Goal: Information Seeking & Learning: Learn about a topic

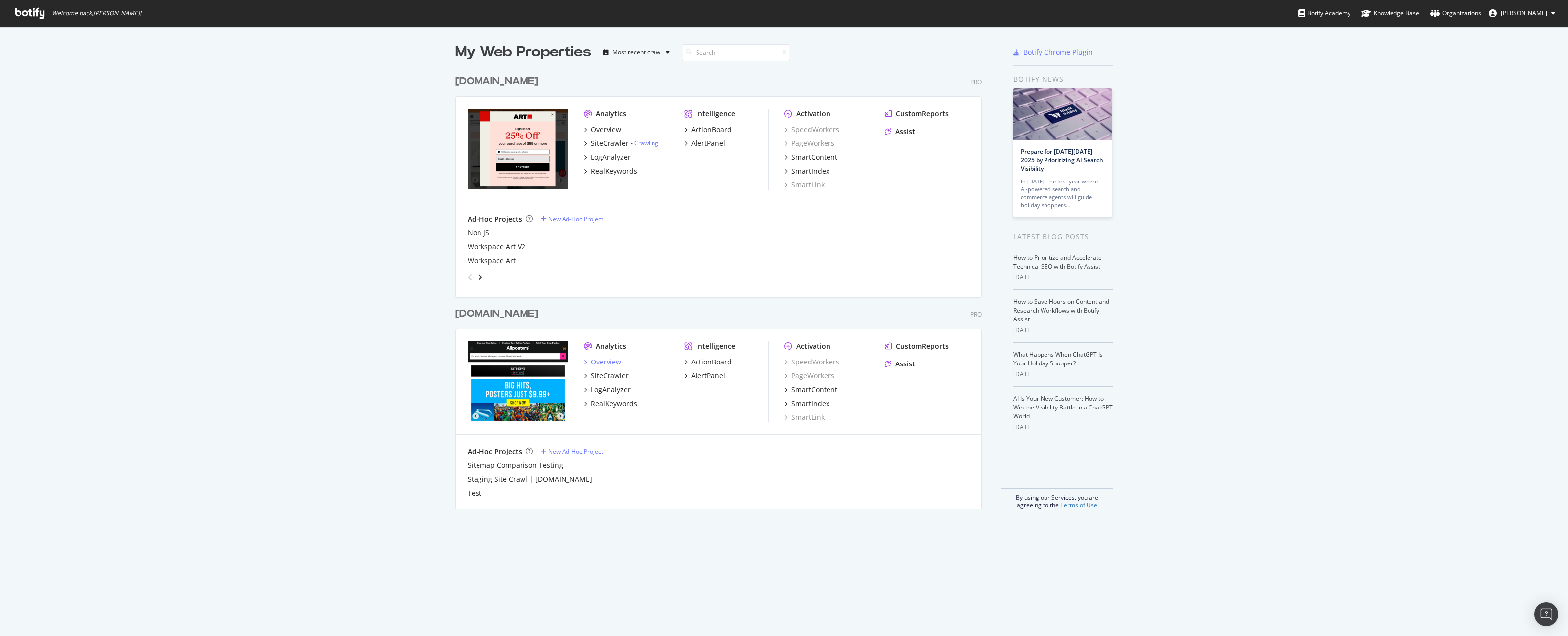
scroll to position [629, 1553]
click at [716, 360] on div "ActionBoard" at bounding box center [711, 362] width 40 height 10
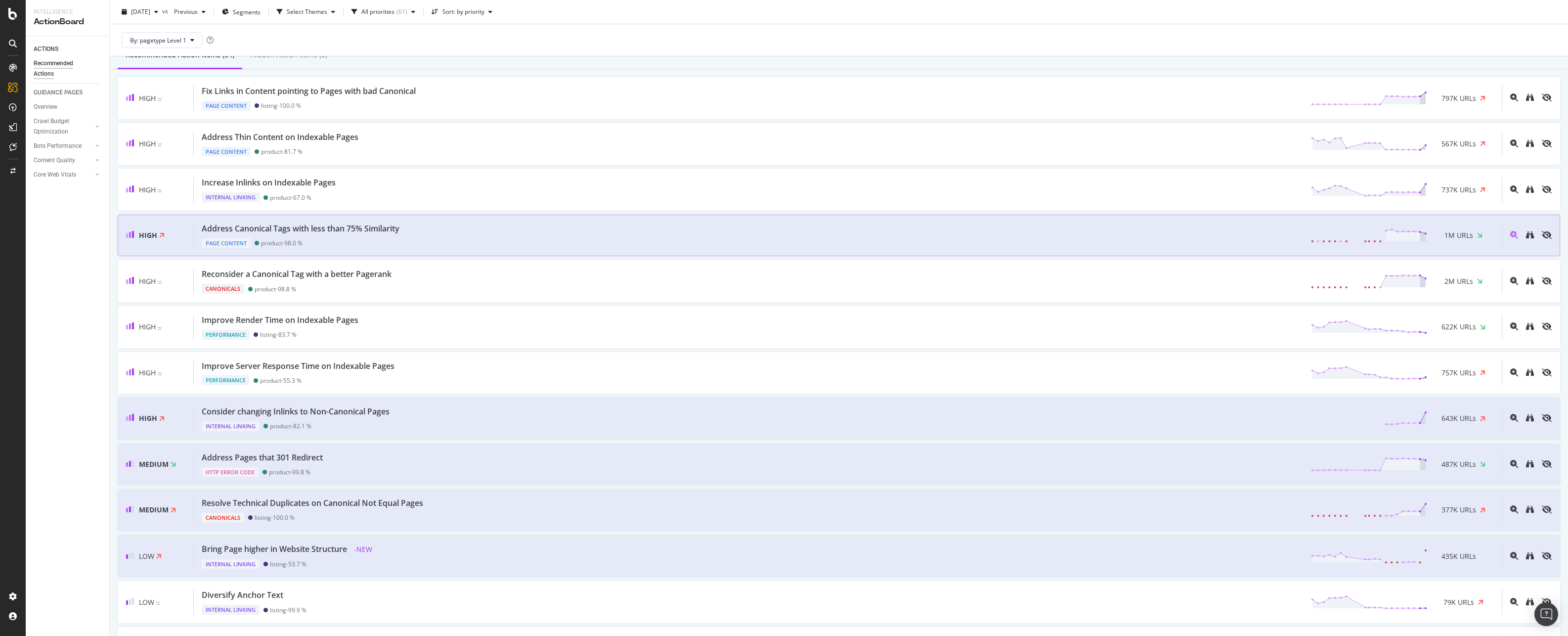
scroll to position [99, 0]
drag, startPoint x: 349, startPoint y: 97, endPoint x: 1151, endPoint y: 222, distance: 811.7
click at [1480, 99] on icon at bounding box center [1483, 98] width 6 height 7
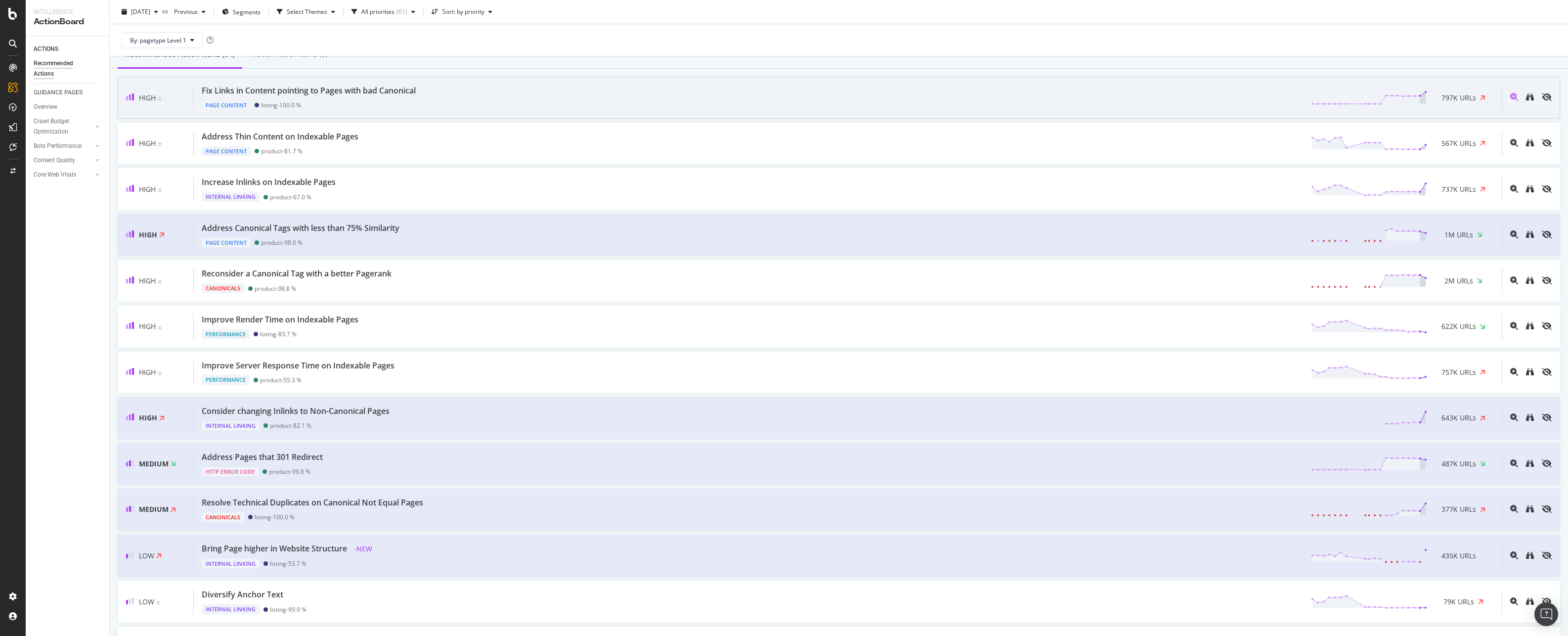
click at [277, 87] on div "Fix Links in Content pointing to Pages with bad Canonical" at bounding box center [309, 91] width 214 height 11
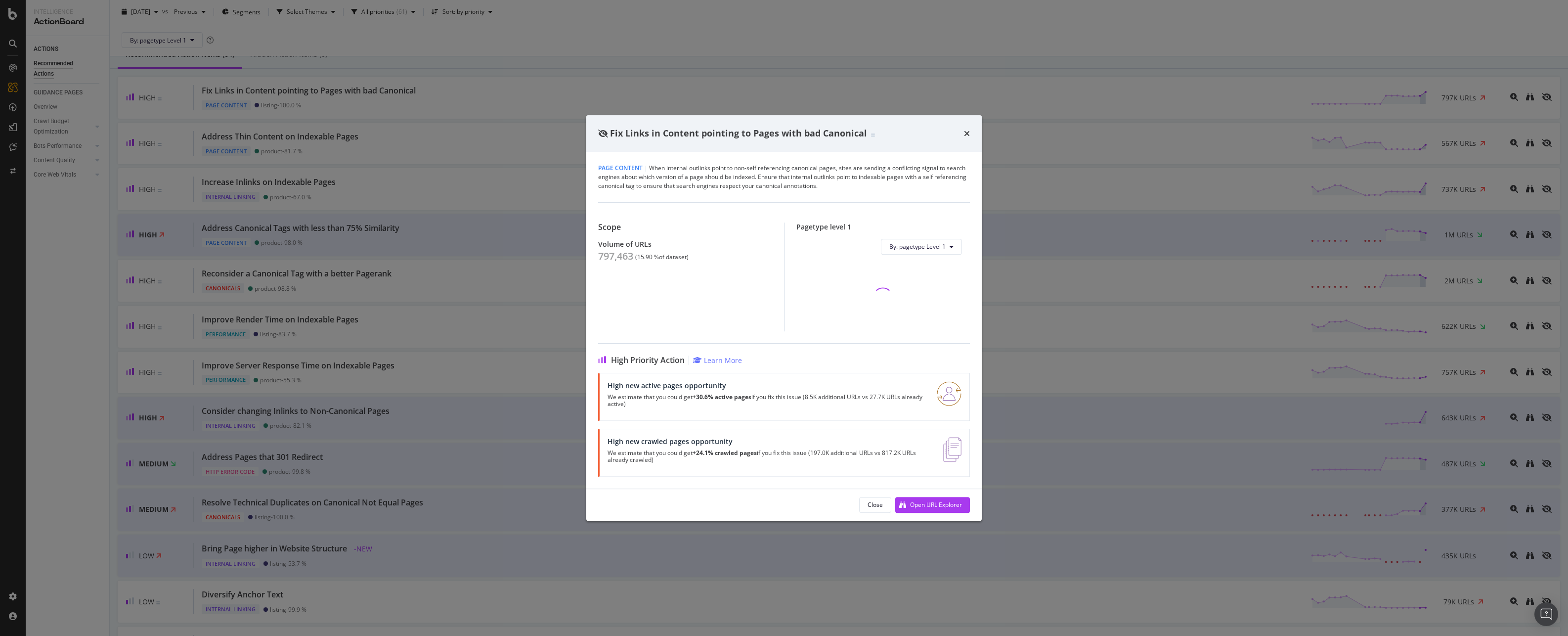
click at [938, 493] on div "Close Open URL Explorer" at bounding box center [784, 505] width 395 height 32
click at [942, 503] on div "Open URL Explorer" at bounding box center [929, 505] width 67 height 15
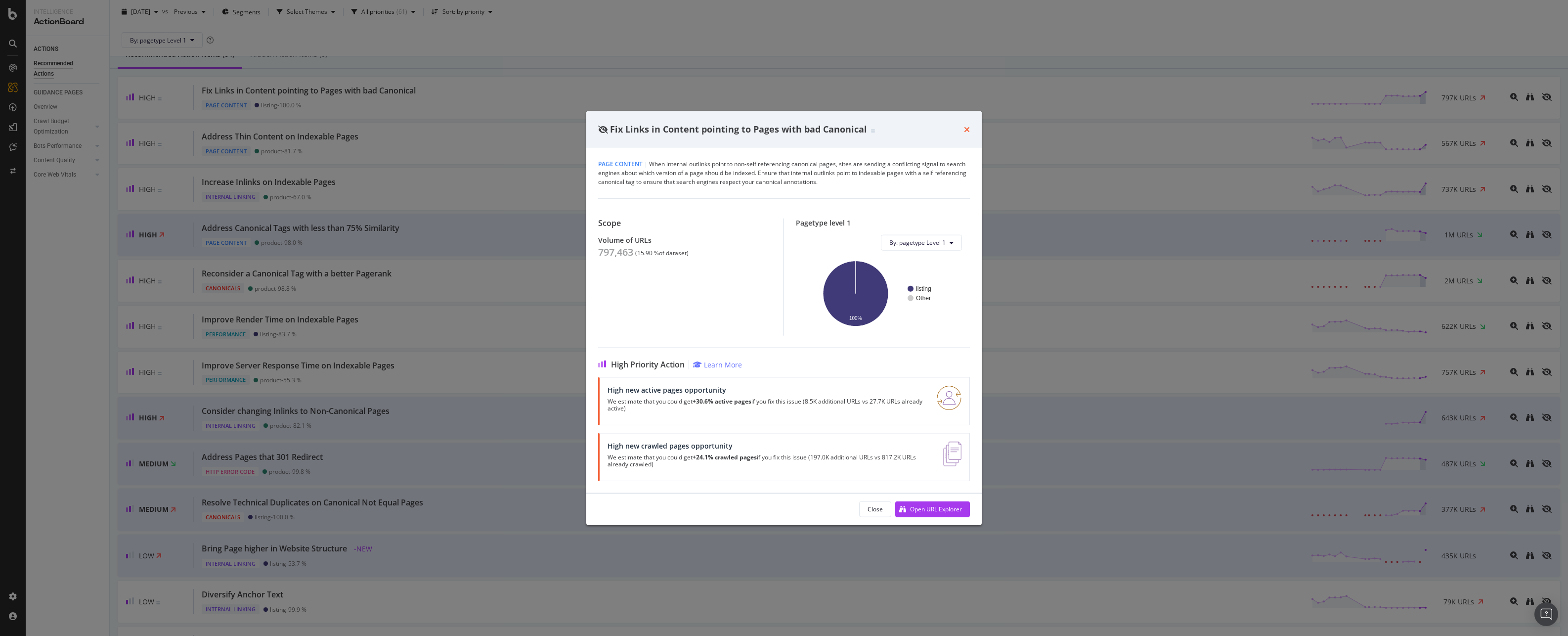
click at [966, 130] on icon "times" at bounding box center [967, 129] width 6 height 8
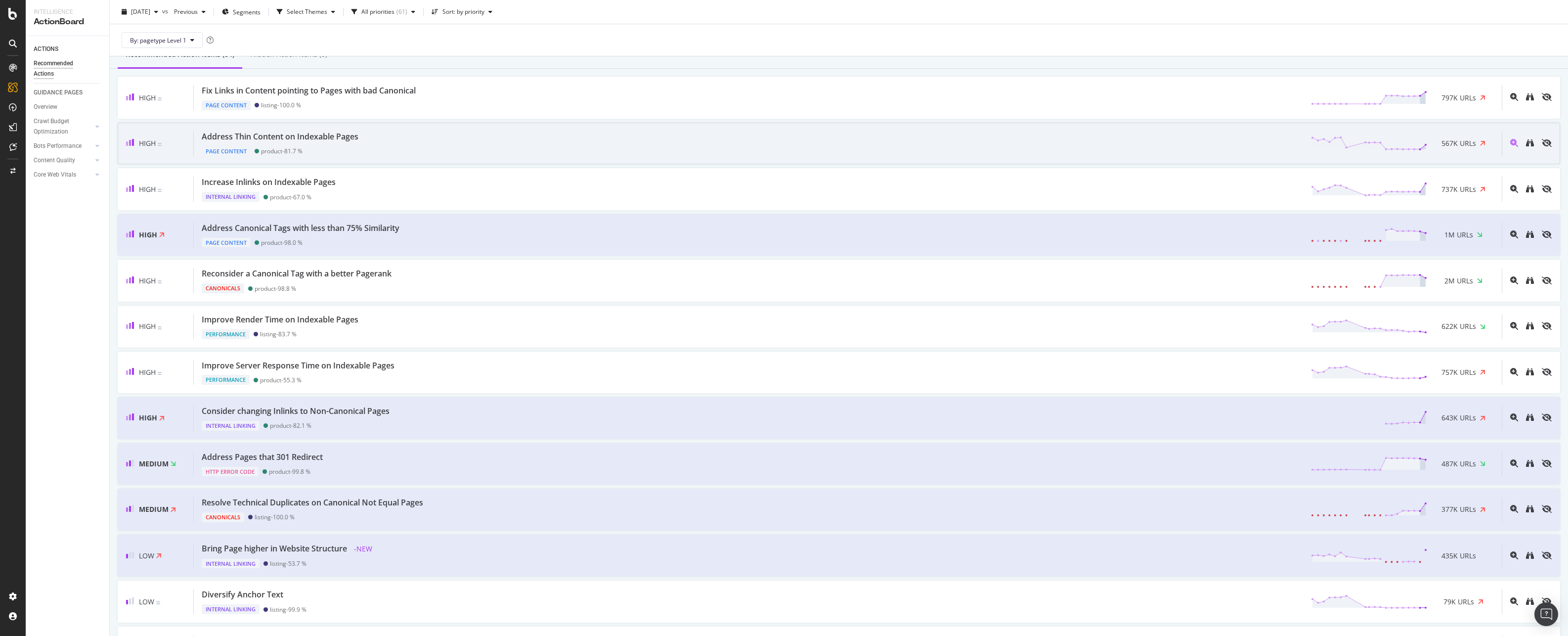
click at [357, 148] on div "Page Content product - 81.7 %" at bounding box center [282, 150] width 161 height 14
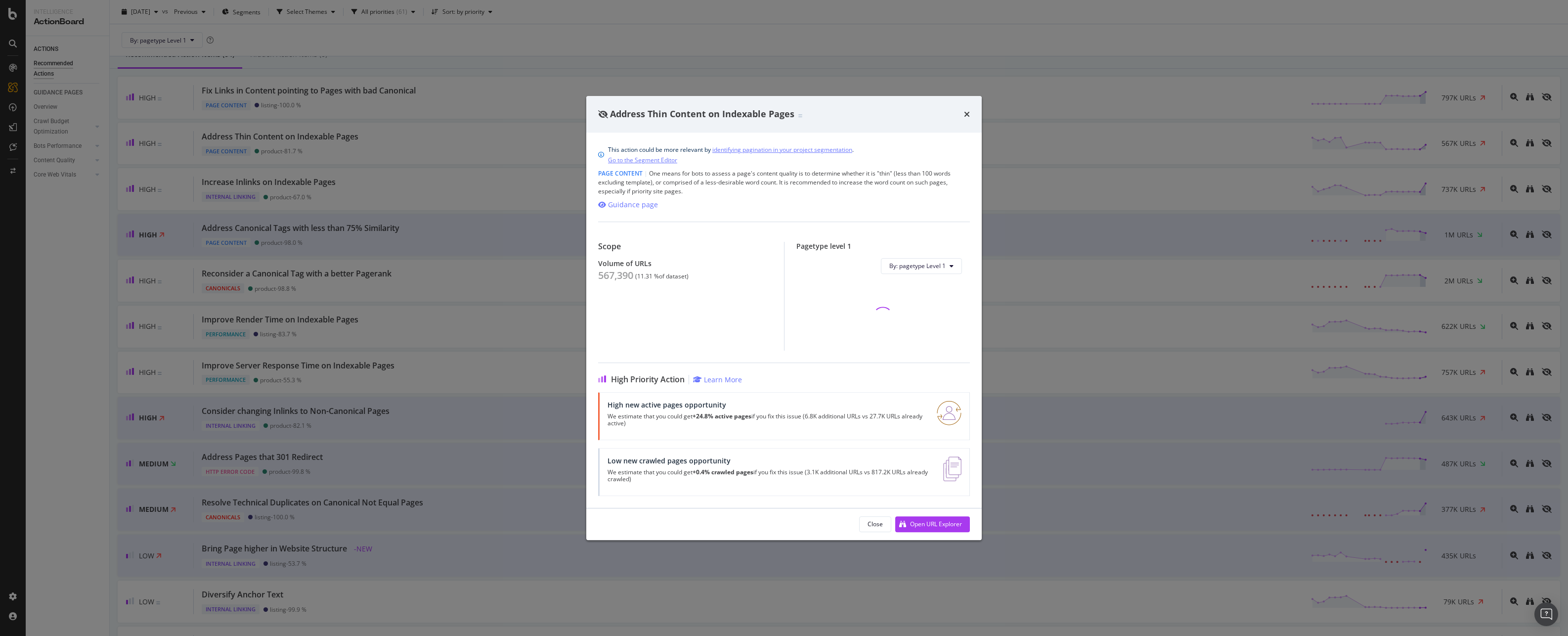
click at [969, 118] on div "times" at bounding box center [967, 114] width 6 height 13
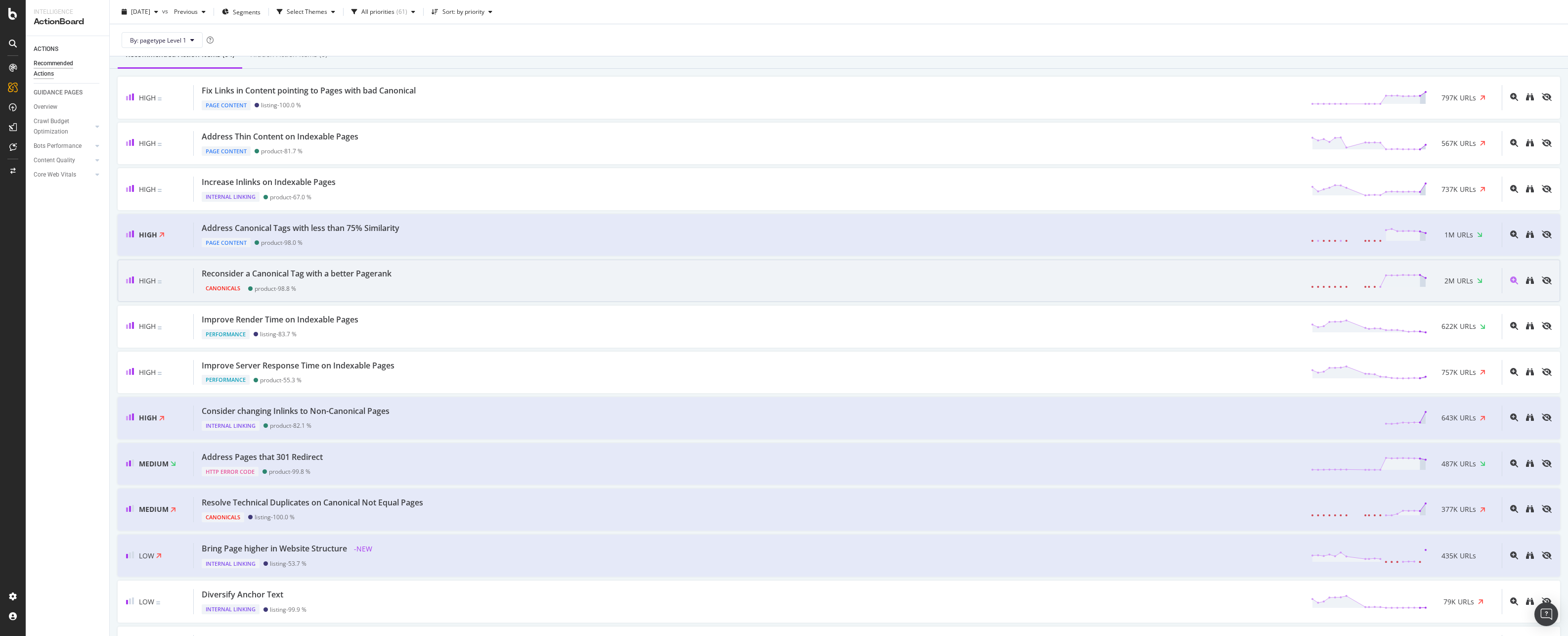
click at [412, 276] on div "Reconsider a Canonical Tag with a better Pagerank Canonicals product - 98.8 % 2…" at bounding box center [848, 281] width 1308 height 26
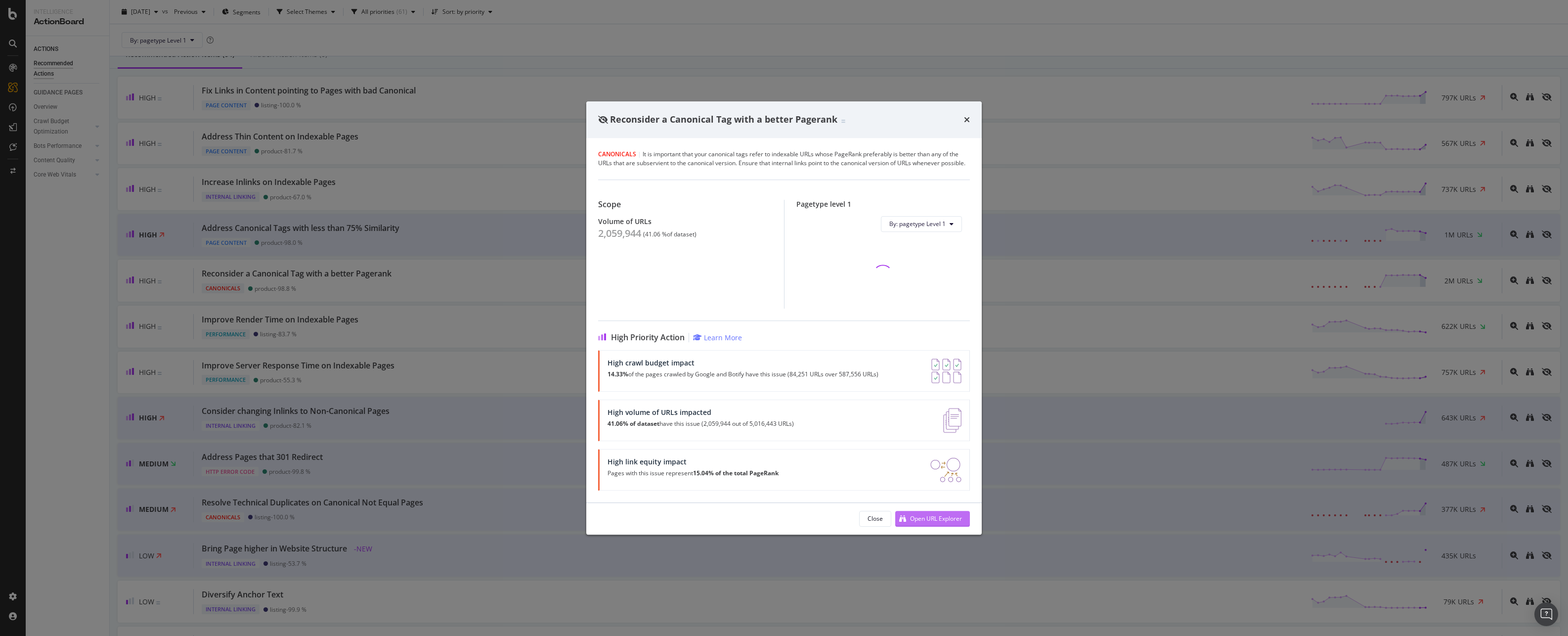
click at [935, 523] on div "Open URL Explorer" at bounding box center [936, 519] width 52 height 9
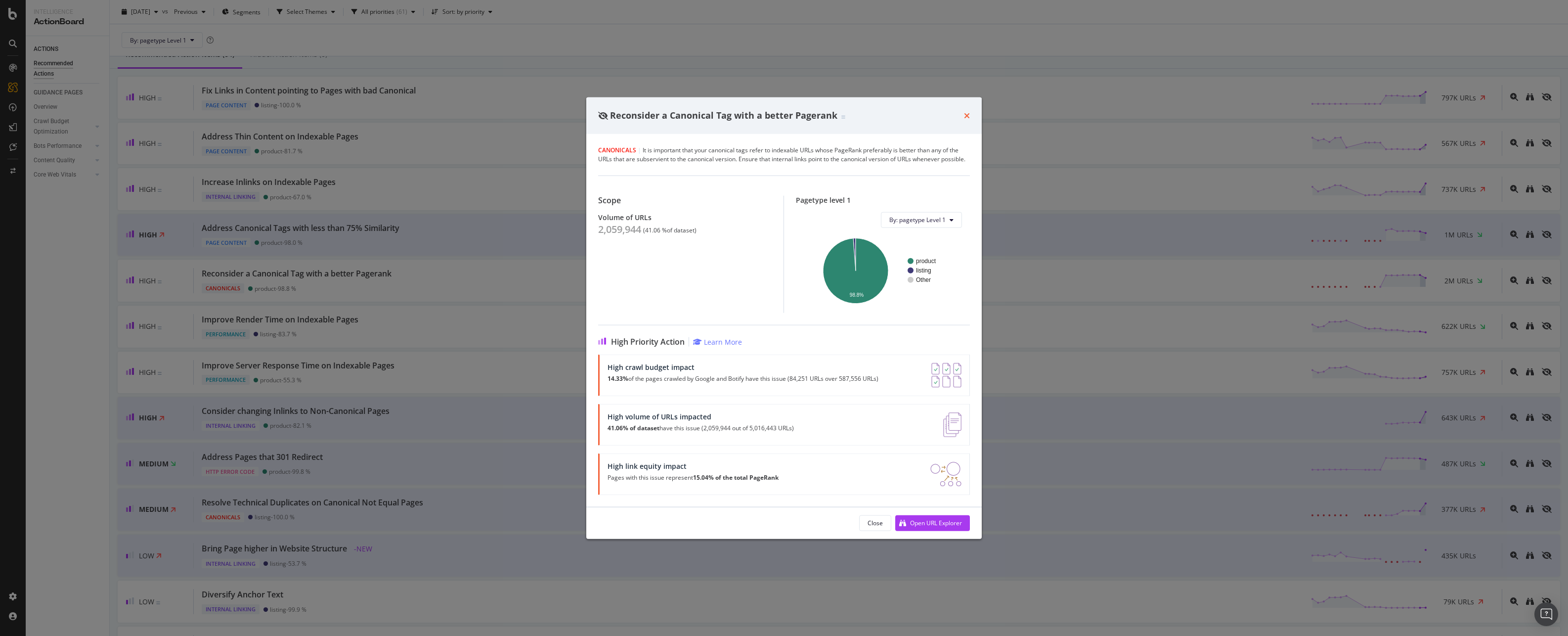
click at [966, 114] on icon "times" at bounding box center [967, 115] width 6 height 8
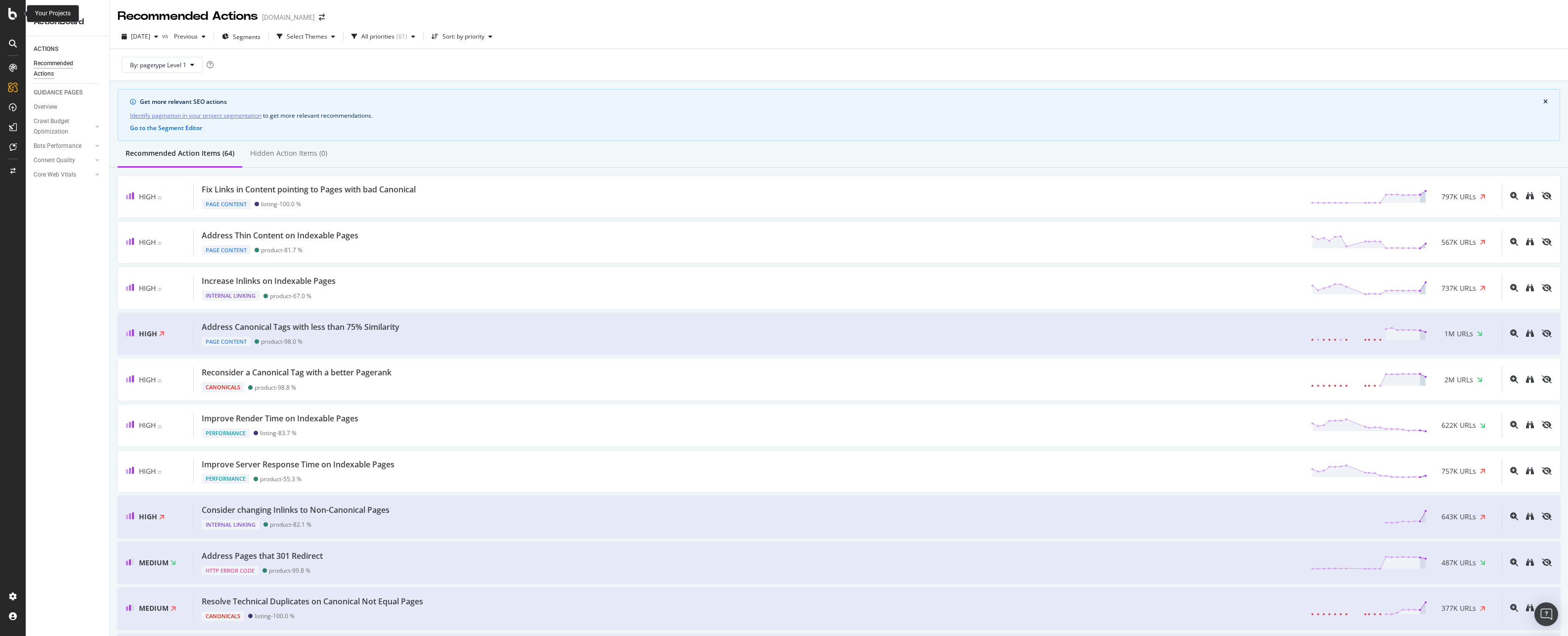
drag, startPoint x: 17, startPoint y: 7, endPoint x: 8, endPoint y: 16, distance: 12.7
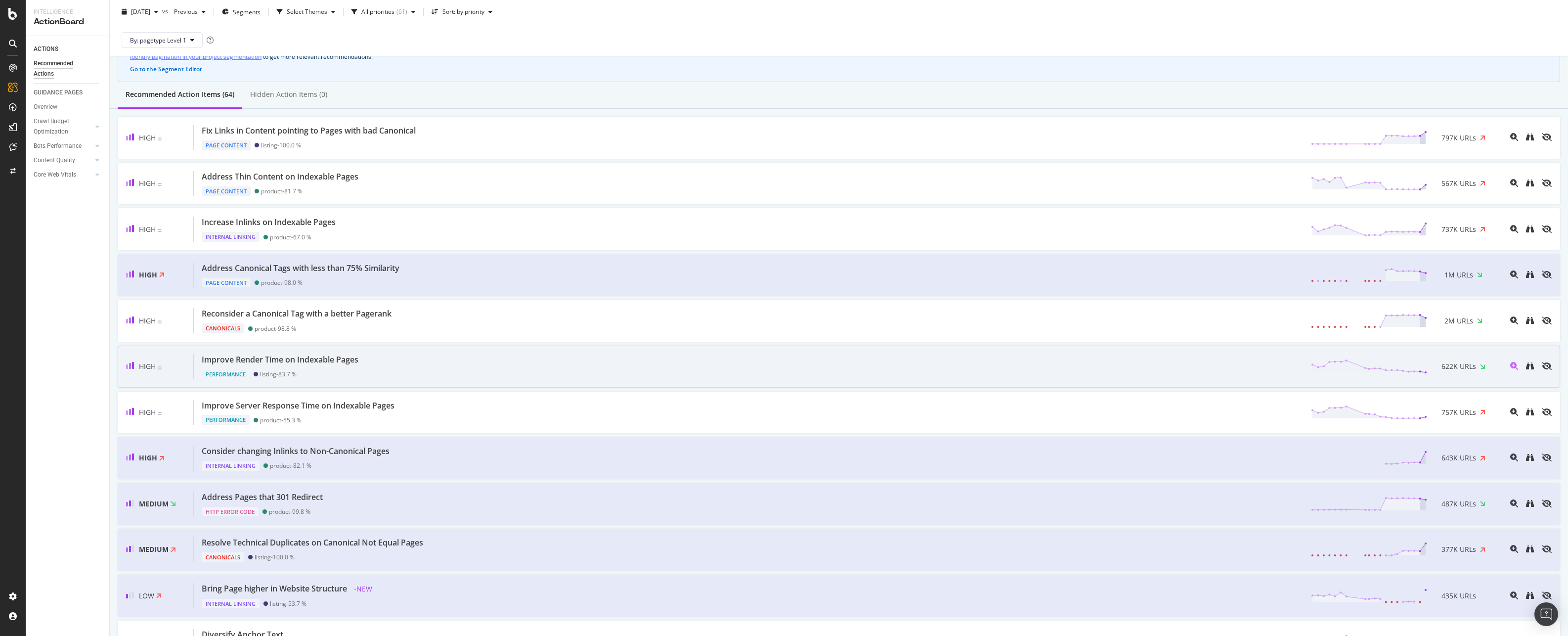
scroll to position [50, 0]
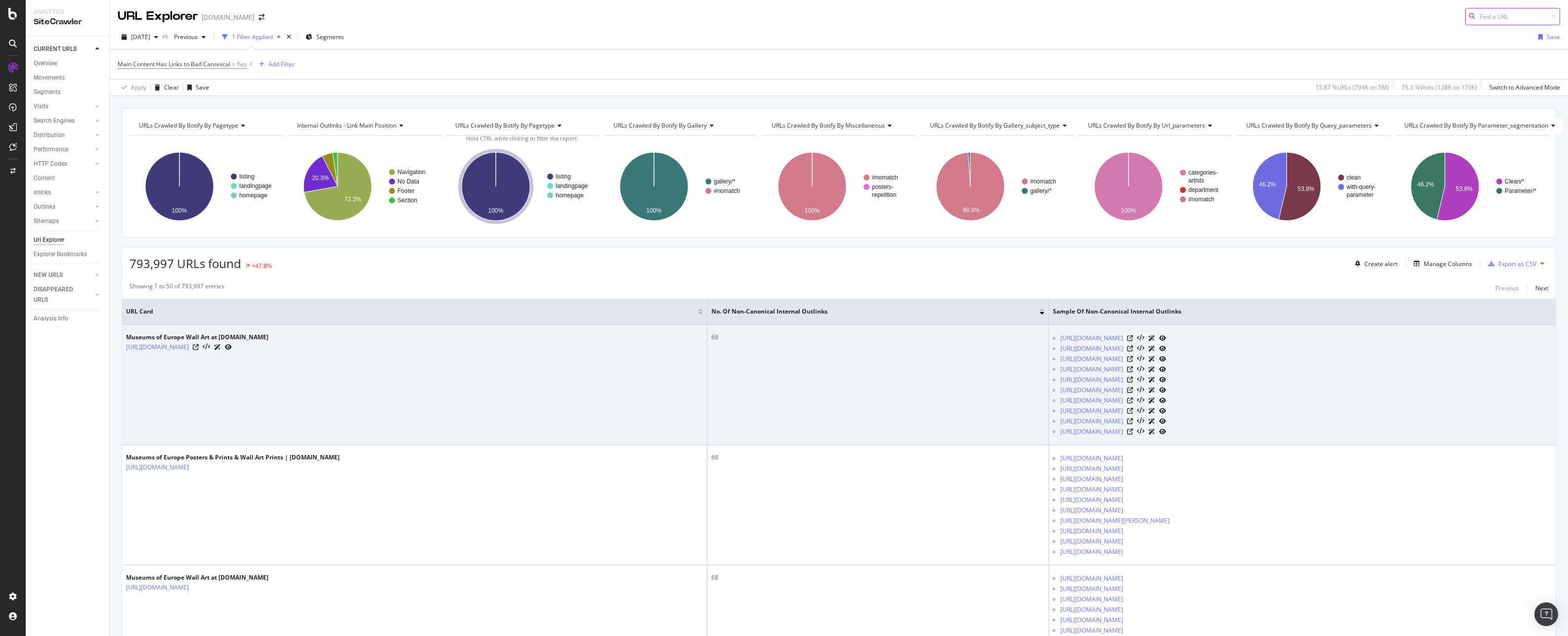
scroll to position [99, 0]
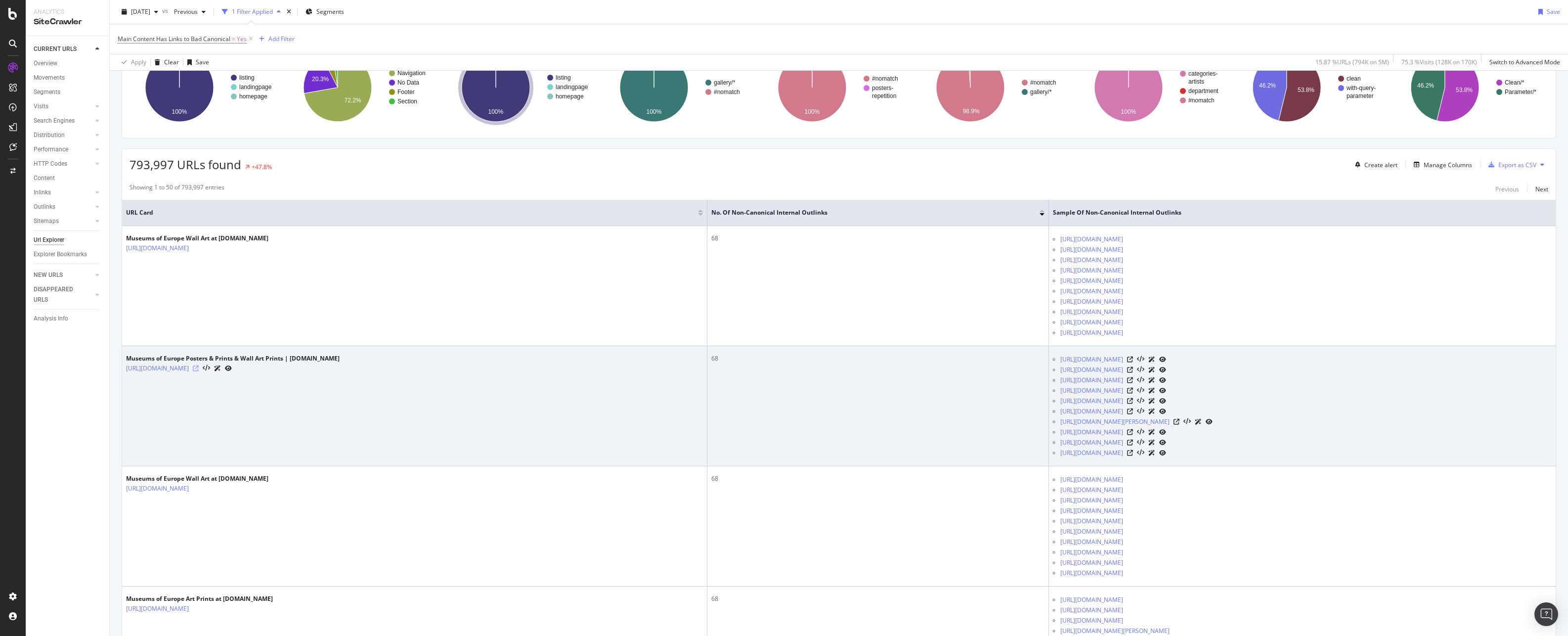
click at [198, 367] on icon at bounding box center [196, 369] width 6 height 6
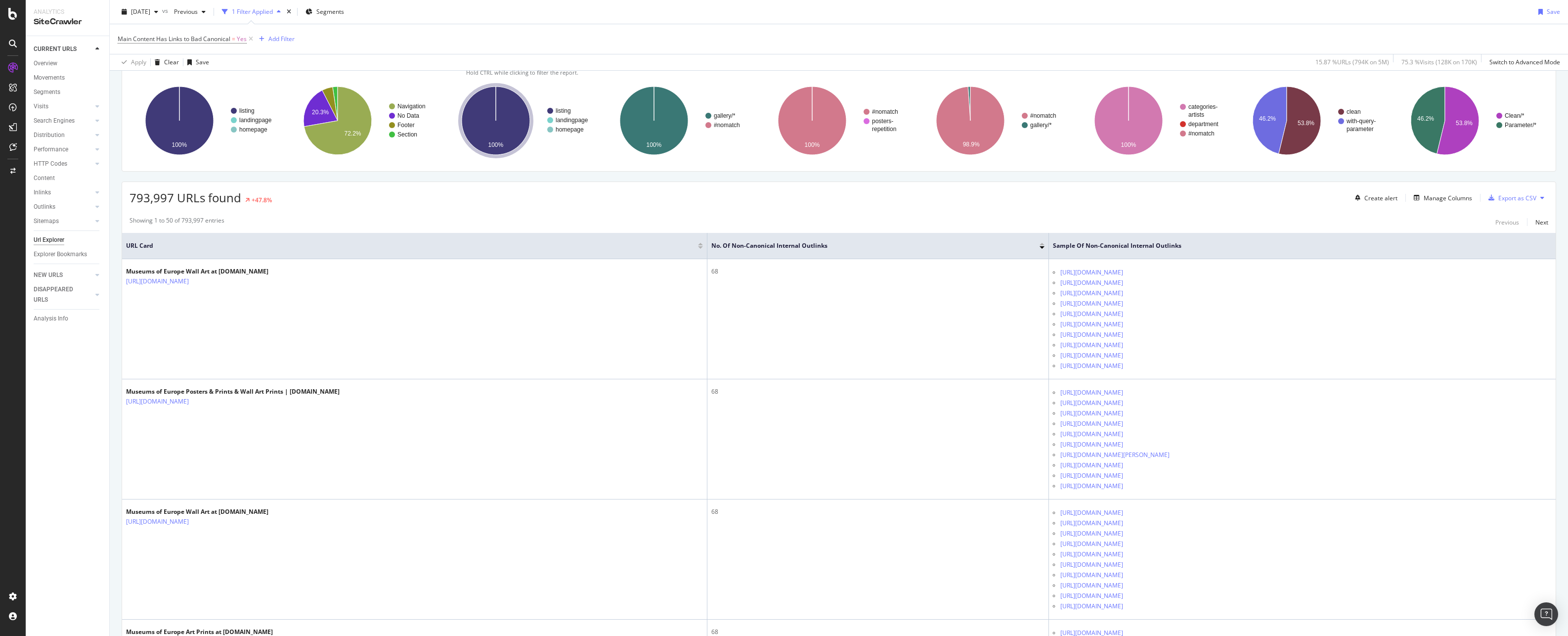
scroll to position [0, 0]
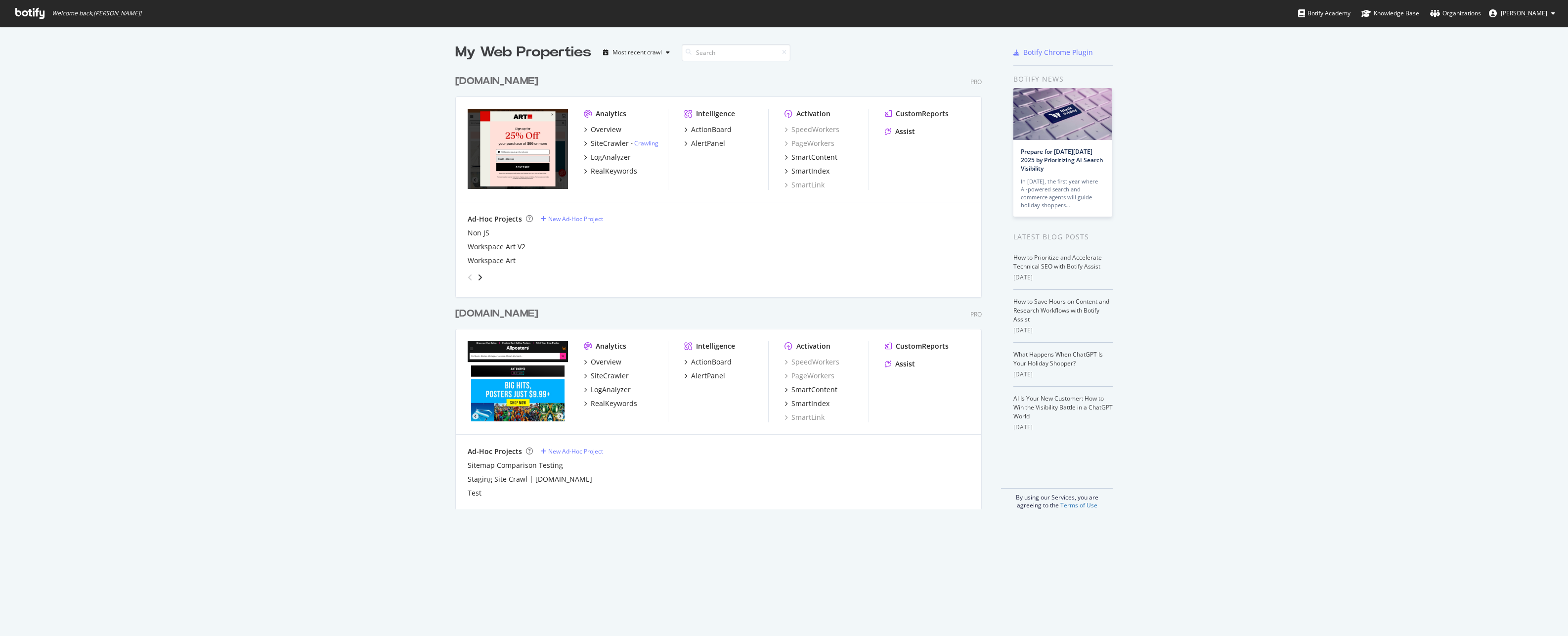
scroll to position [629, 1553]
click at [711, 129] on div "ActionBoard" at bounding box center [711, 130] width 40 height 10
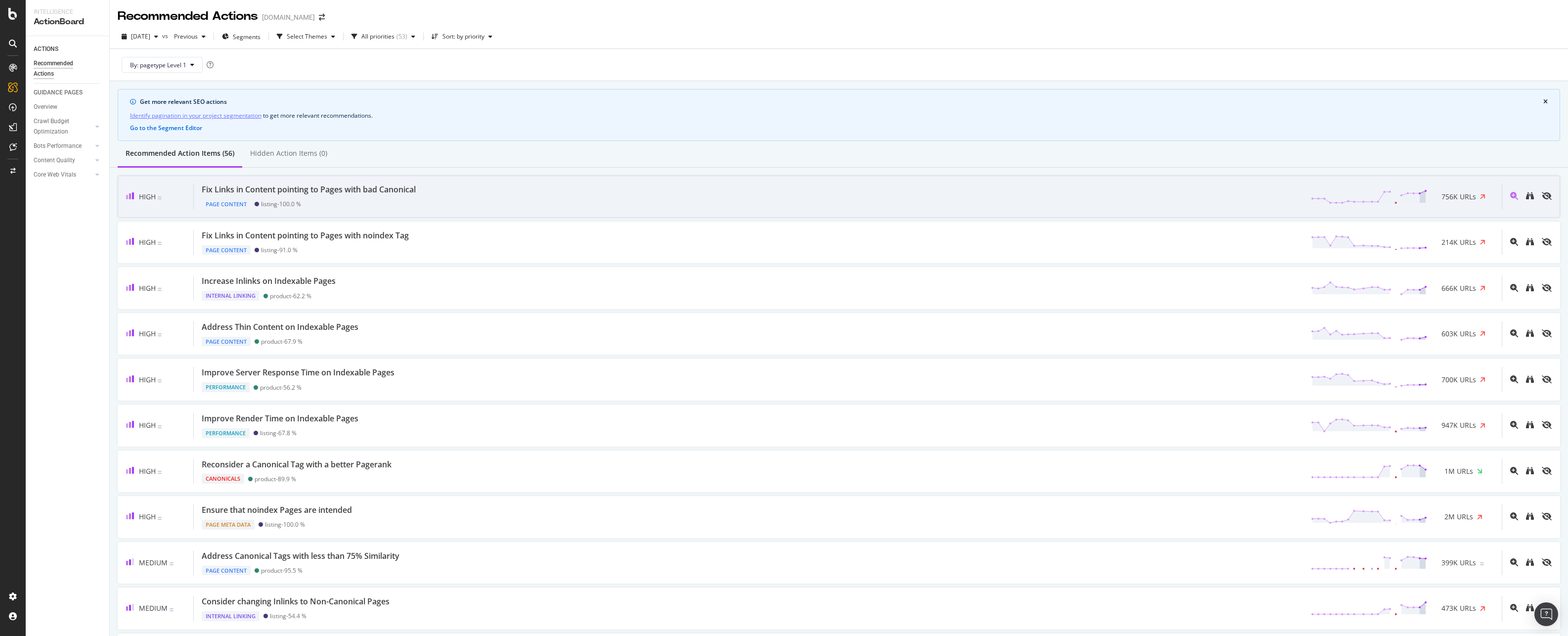
click at [380, 206] on div "Page Content listing - 100.0 %" at bounding box center [311, 203] width 218 height 14
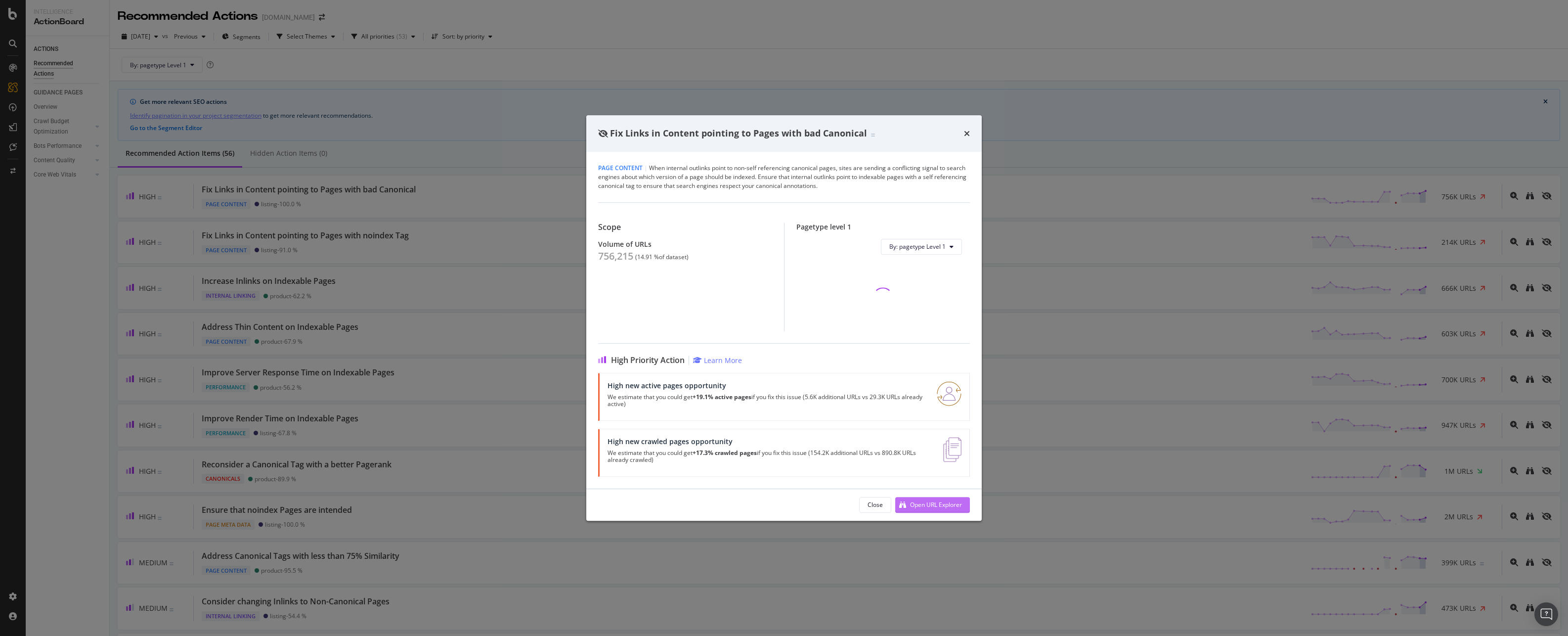
click at [937, 505] on div "Open URL Explorer" at bounding box center [936, 505] width 52 height 9
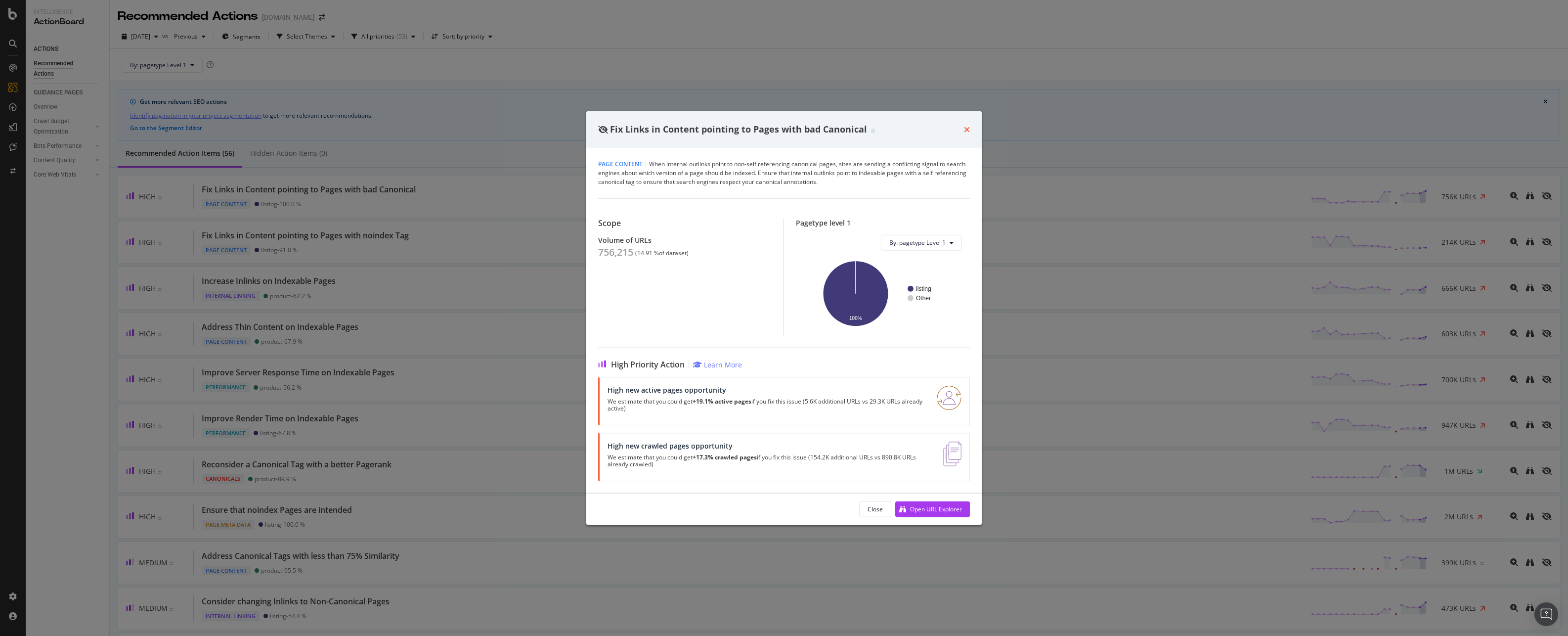
click at [968, 127] on icon "times" at bounding box center [967, 129] width 6 height 8
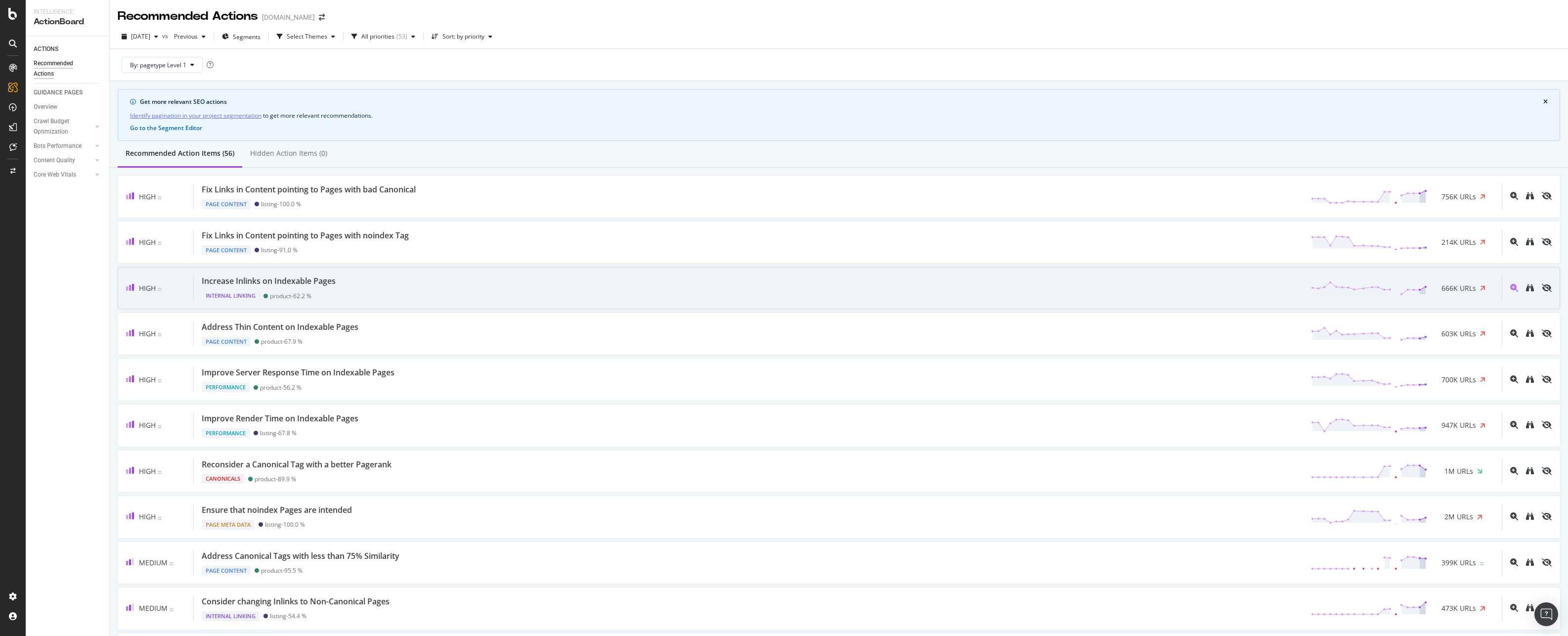
click at [310, 291] on div "product - 62.2 %" at bounding box center [288, 296] width 48 height 10
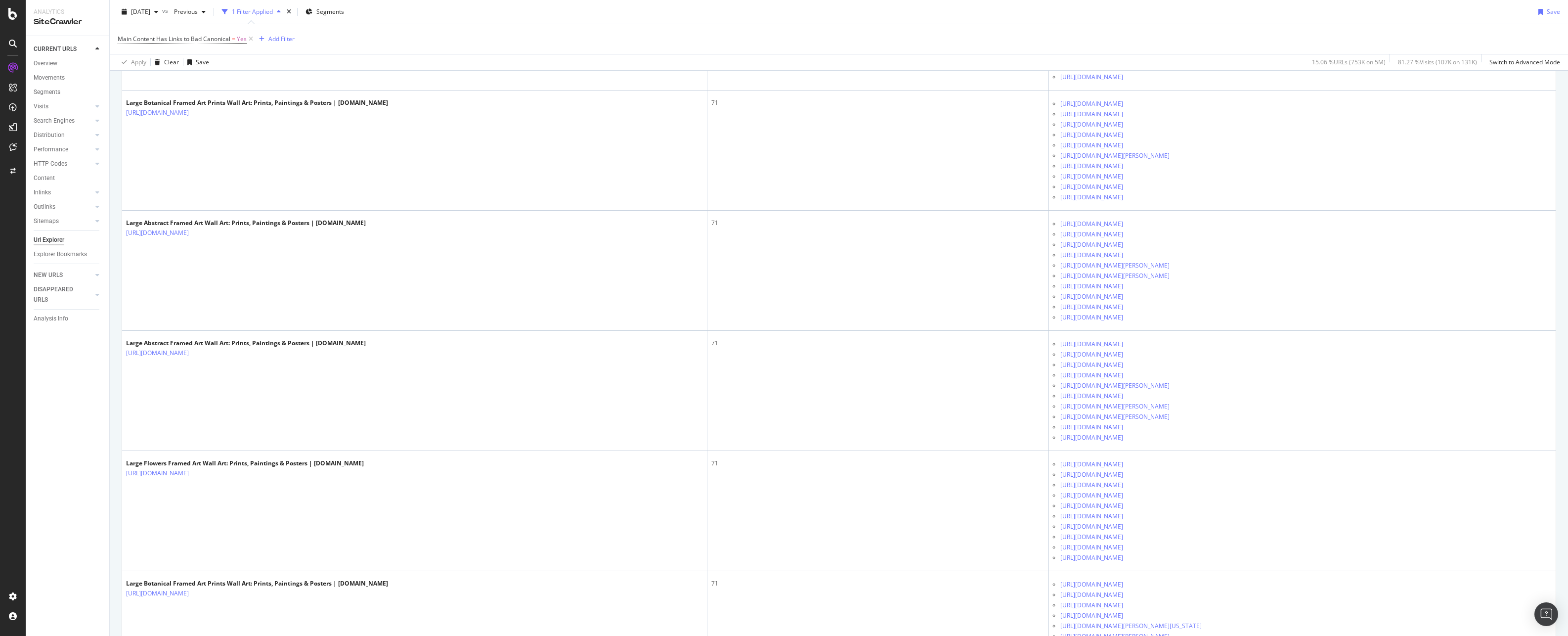
scroll to position [5046, 0]
